Goal: Check status: Check status

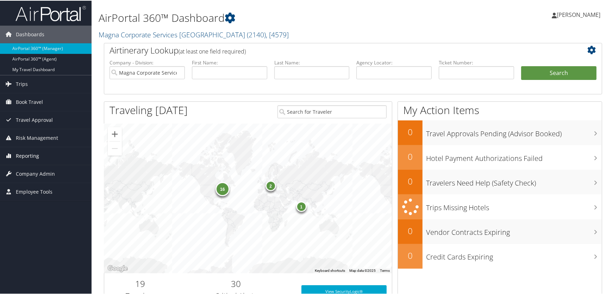
click at [24, 157] on span "Reporting" at bounding box center [27, 156] width 23 height 18
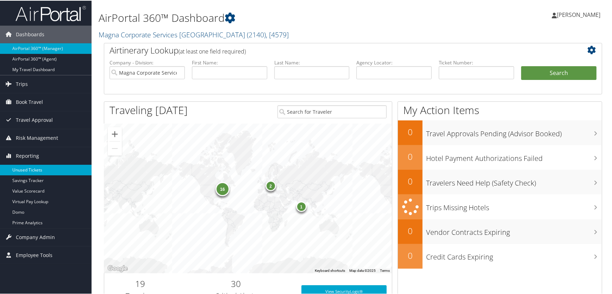
click at [26, 168] on link "Unused Tickets" at bounding box center [46, 169] width 92 height 11
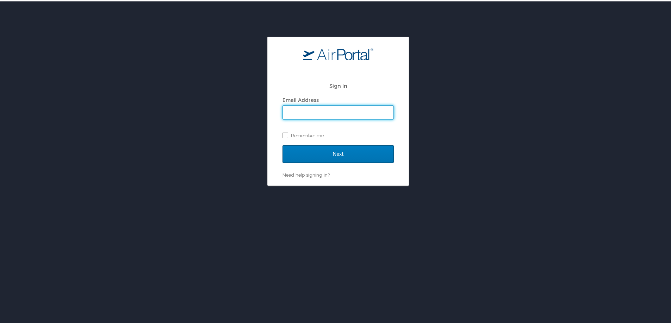
type input "lesley.hogg@cbtravel.com"
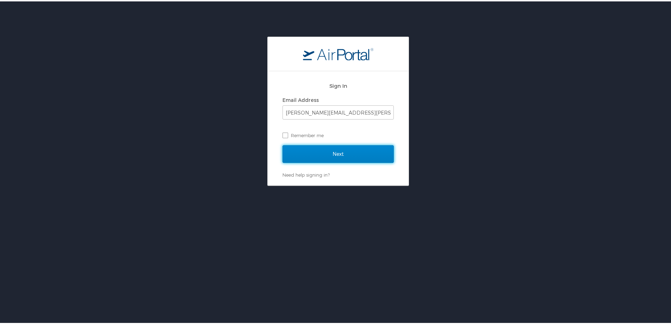
click at [303, 152] on input "Next" at bounding box center [337, 153] width 111 height 18
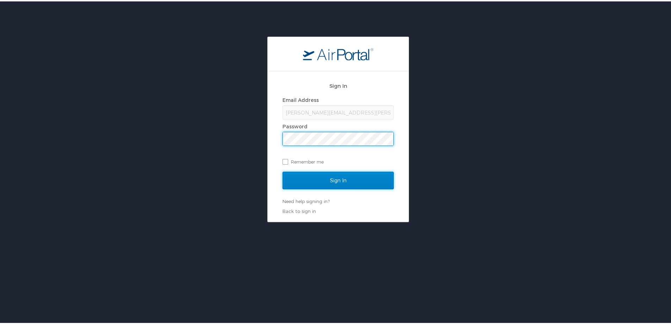
click at [321, 177] on input "Sign In" at bounding box center [337, 179] width 111 height 18
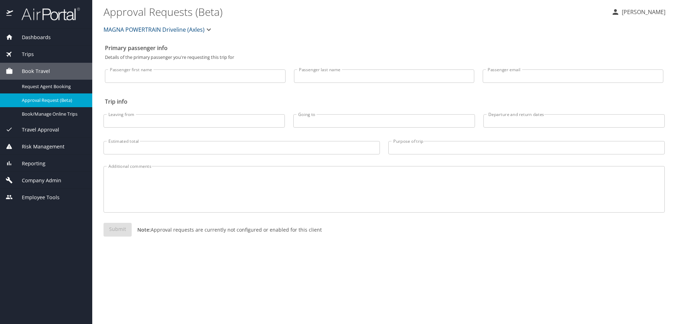
click at [27, 163] on span "Reporting" at bounding box center [29, 164] width 32 height 8
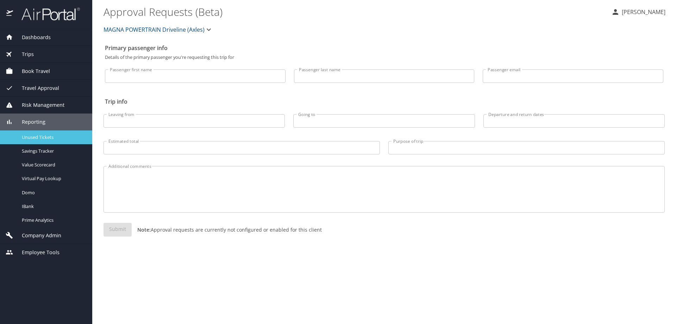
click at [29, 137] on span "Unused Tickets" at bounding box center [53, 137] width 62 height 7
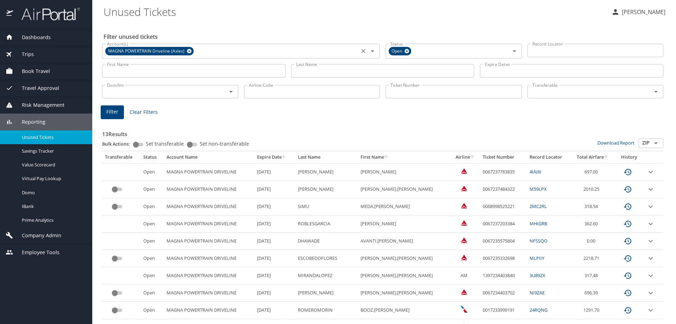
click at [187, 52] on icon at bounding box center [189, 51] width 5 height 8
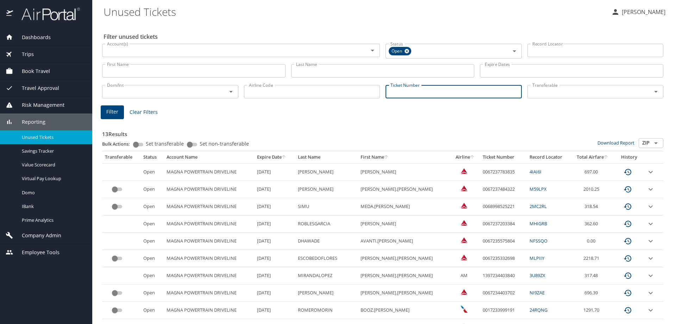
click at [415, 92] on input "Ticket Number" at bounding box center [454, 91] width 136 height 13
paste input "0068998470348"
type input "0068998470348"
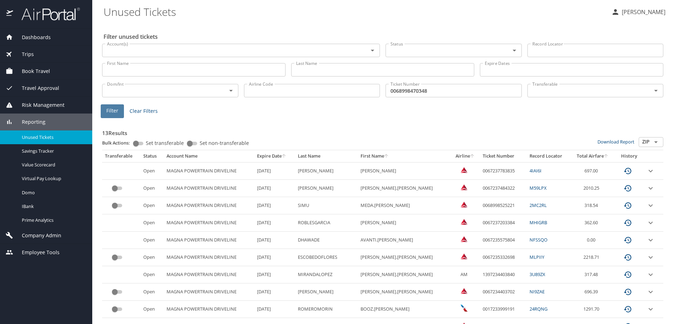
click at [105, 115] on button "Filter" at bounding box center [112, 111] width 23 height 14
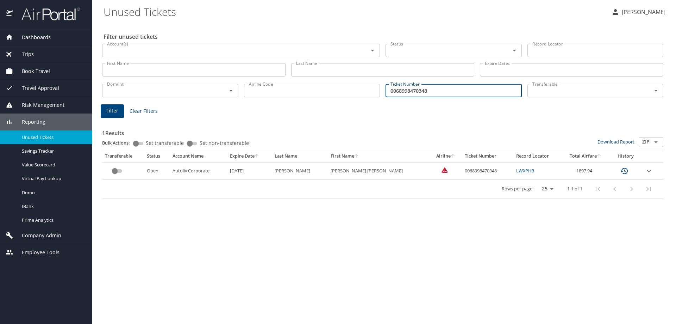
drag, startPoint x: 441, startPoint y: 90, endPoint x: 276, endPoint y: 87, distance: 165.2
click at [279, 87] on div "Dom/Int Dom/Int Airline Code Airline Code Ticket Number 0068998470348 Ticket Nu…" at bounding box center [382, 89] width 567 height 23
click at [394, 88] on input "Ticket Number" at bounding box center [454, 90] width 136 height 13
paste input "0068998470347"
type input "0068998470347"
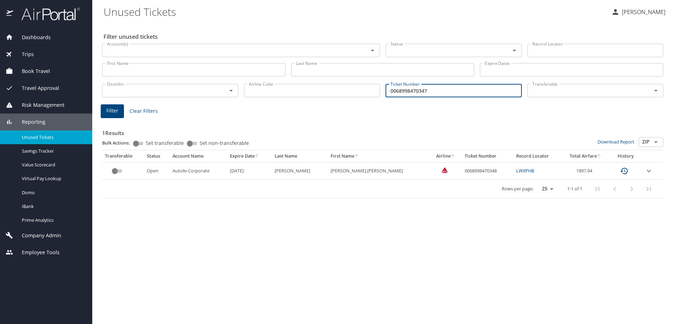
click at [111, 111] on span "Filter" at bounding box center [112, 110] width 12 height 9
